Goal: Information Seeking & Learning: Understand process/instructions

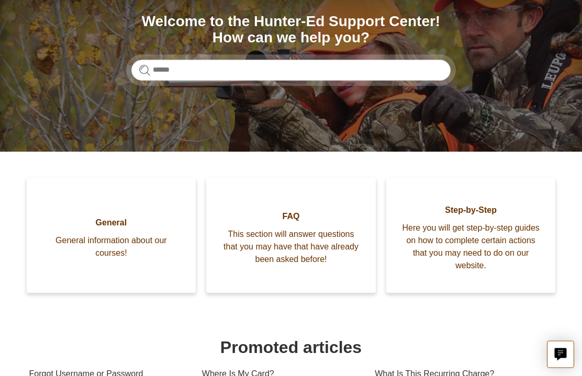
scroll to position [124, 0]
click at [526, 265] on span "Here you will get step-by-step guides on how to complete certain actions that y…" at bounding box center [471, 247] width 138 height 50
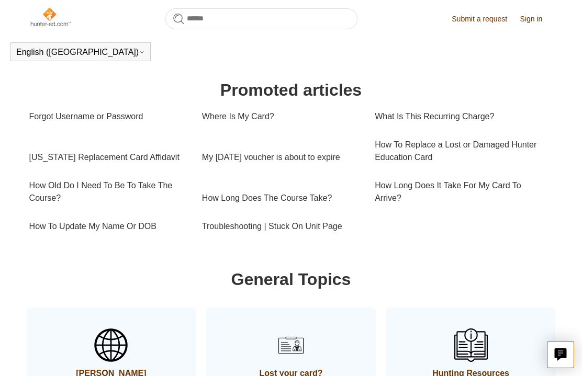
scroll to position [353, 0]
click at [325, 231] on link "Troubleshooting | Stuck On Unit Page" at bounding box center [280, 226] width 157 height 28
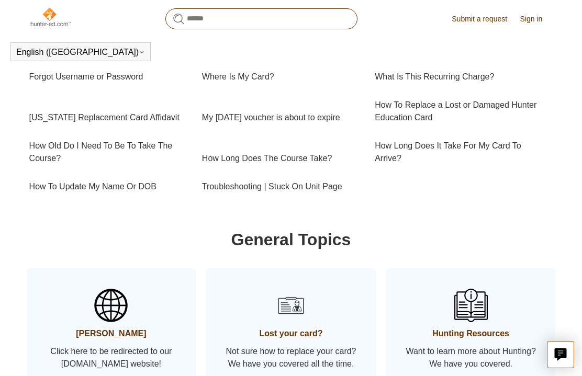
click at [278, 20] on input "Search" at bounding box center [261, 18] width 192 height 21
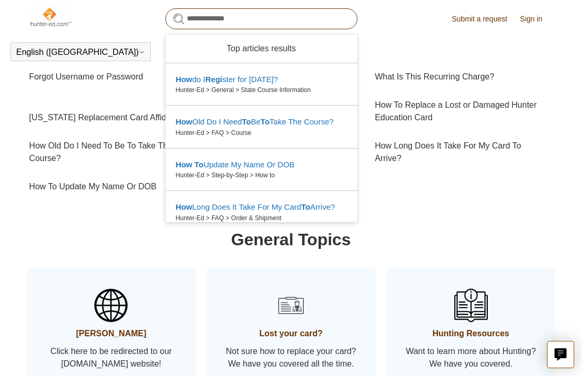
type input "**********"
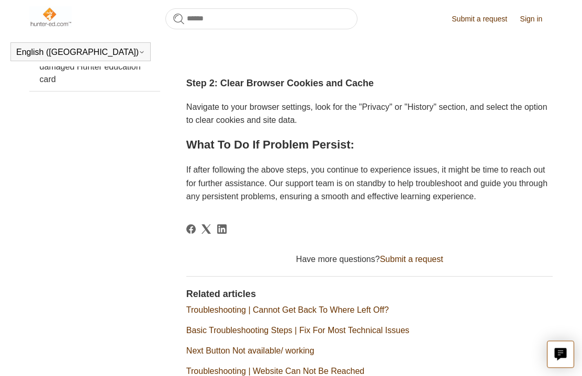
scroll to position [479, 0]
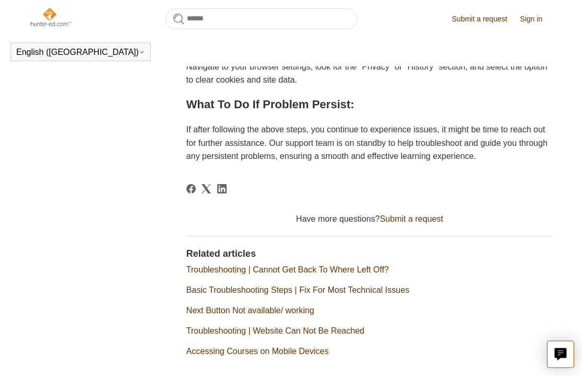
click at [292, 351] on link "Accessing Courses on Mobile Devices" at bounding box center [257, 351] width 142 height 9
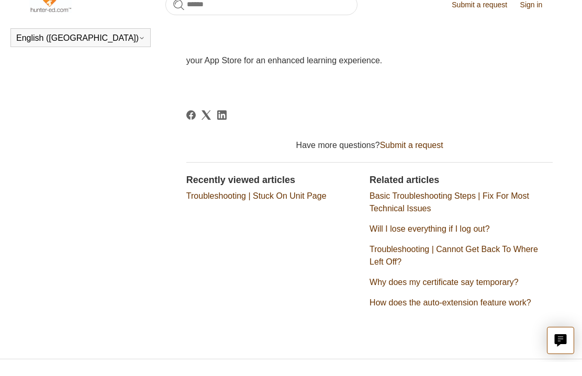
scroll to position [261, 0]
